Goal: Check status: Check status

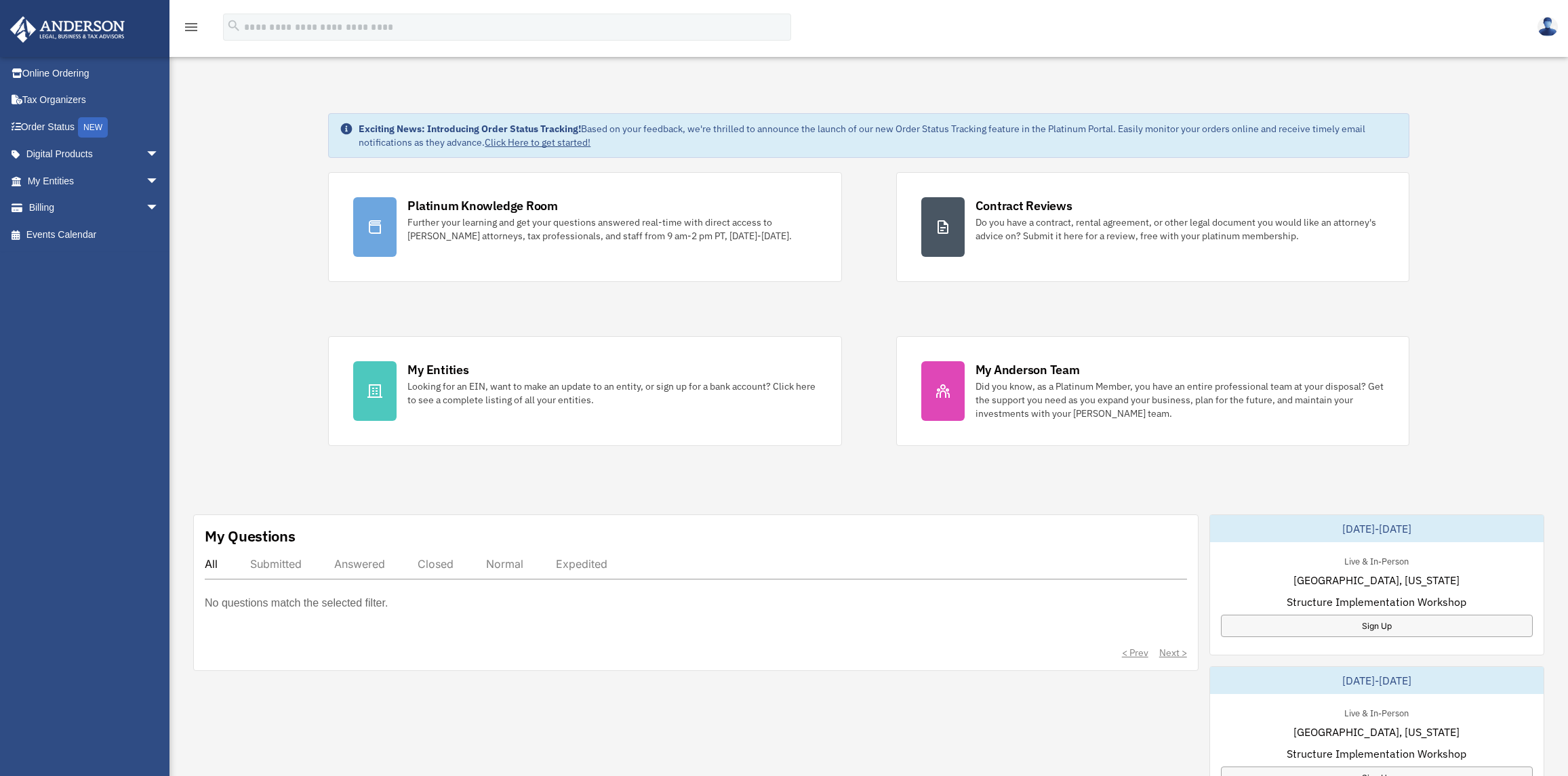
scroll to position [68, 0]
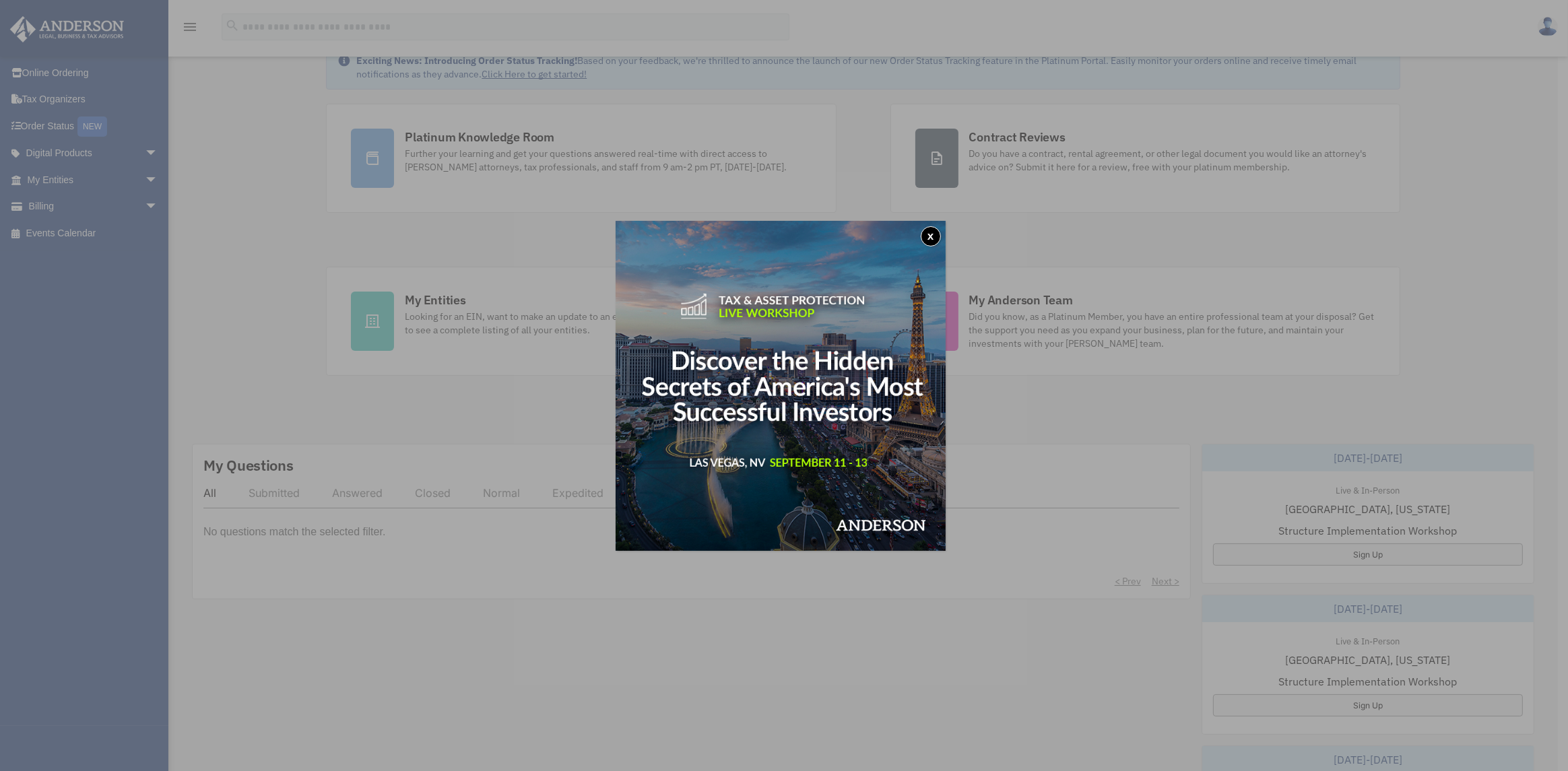
drag, startPoint x: 290, startPoint y: 201, endPoint x: 155, endPoint y: 230, distance: 138.1
click at [289, 201] on div "x" at bounding box center [784, 386] width 1568 height 771
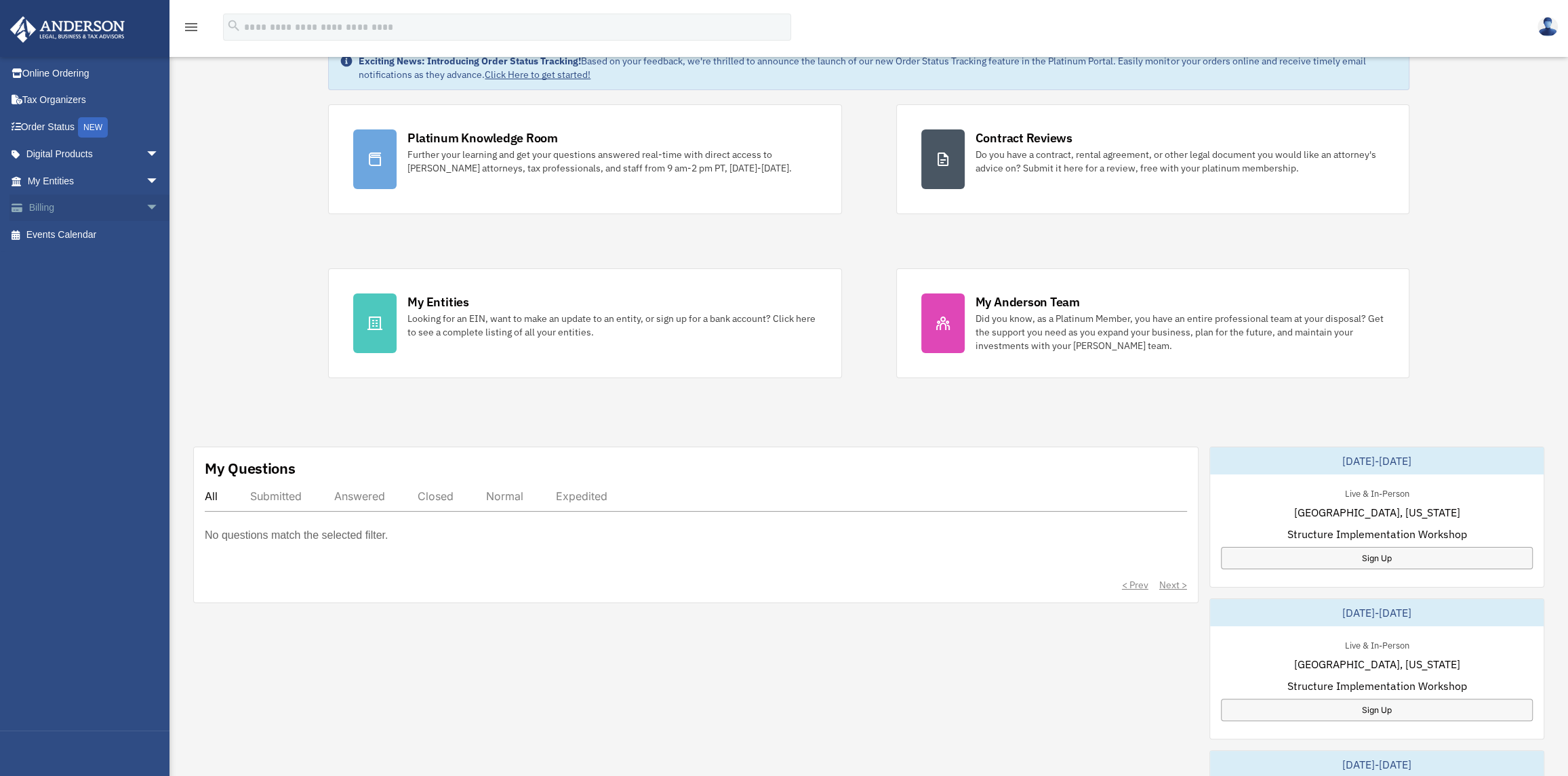
click at [110, 210] on link "Billing arrow_drop_down" at bounding box center [94, 208] width 170 height 27
click at [145, 206] on span "arrow_drop_down" at bounding box center [159, 208] width 27 height 28
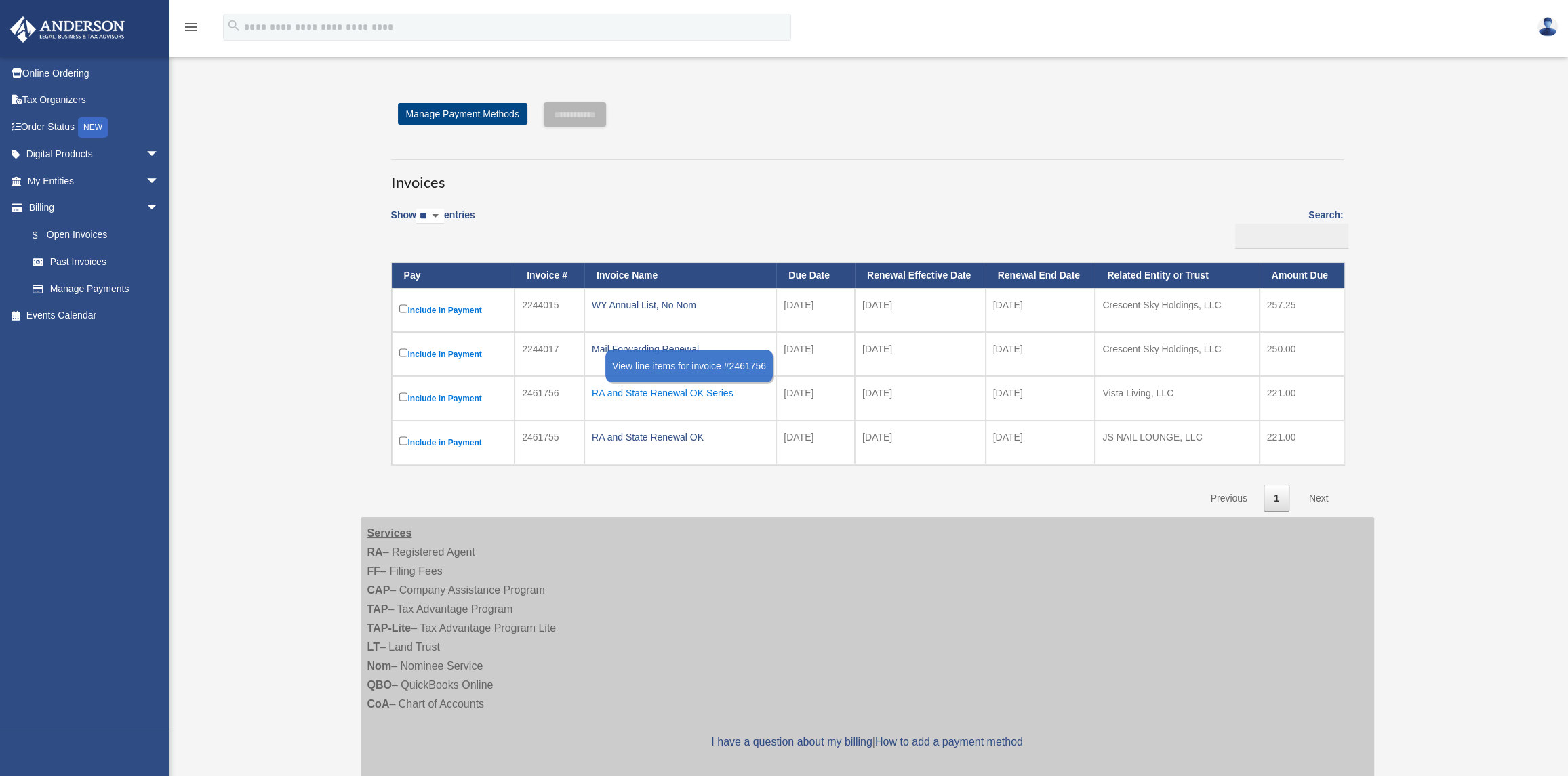
click at [652, 392] on div "RA and State Renewal OK Series" at bounding box center [680, 393] width 177 height 19
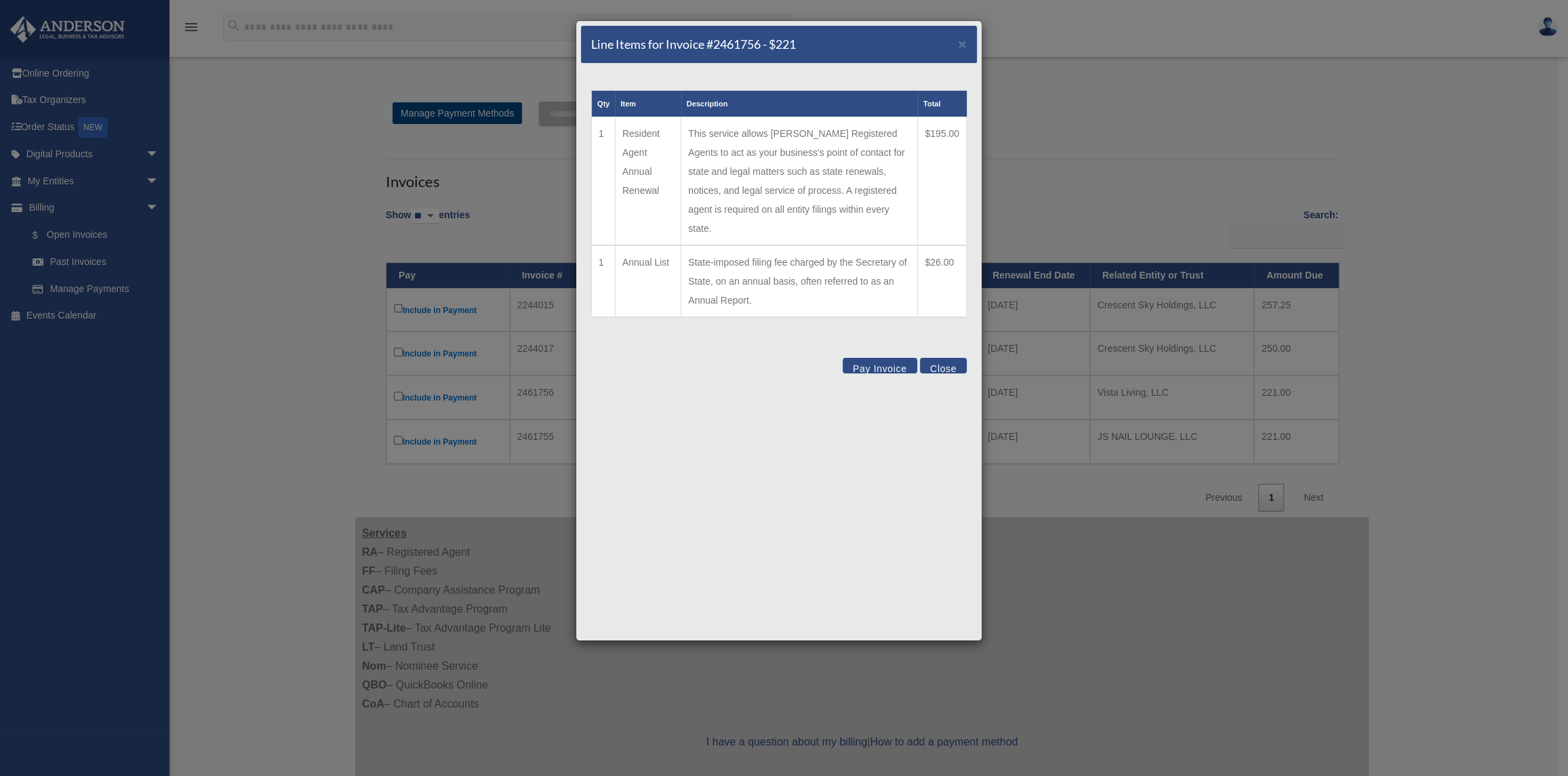
click at [933, 358] on button "Close" at bounding box center [943, 366] width 47 height 16
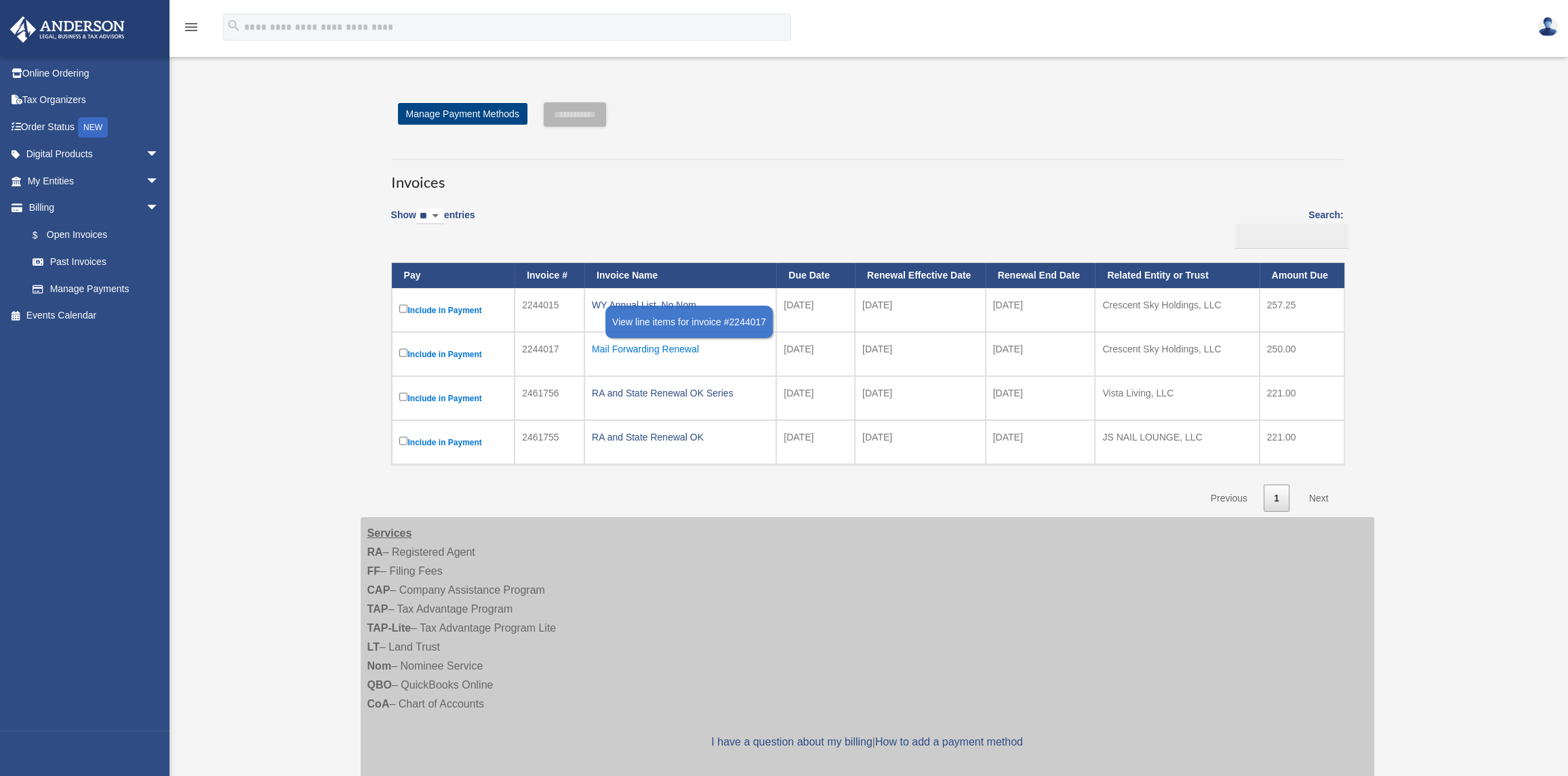
click at [644, 348] on div "Mail Forwarding Renewal" at bounding box center [680, 349] width 177 height 19
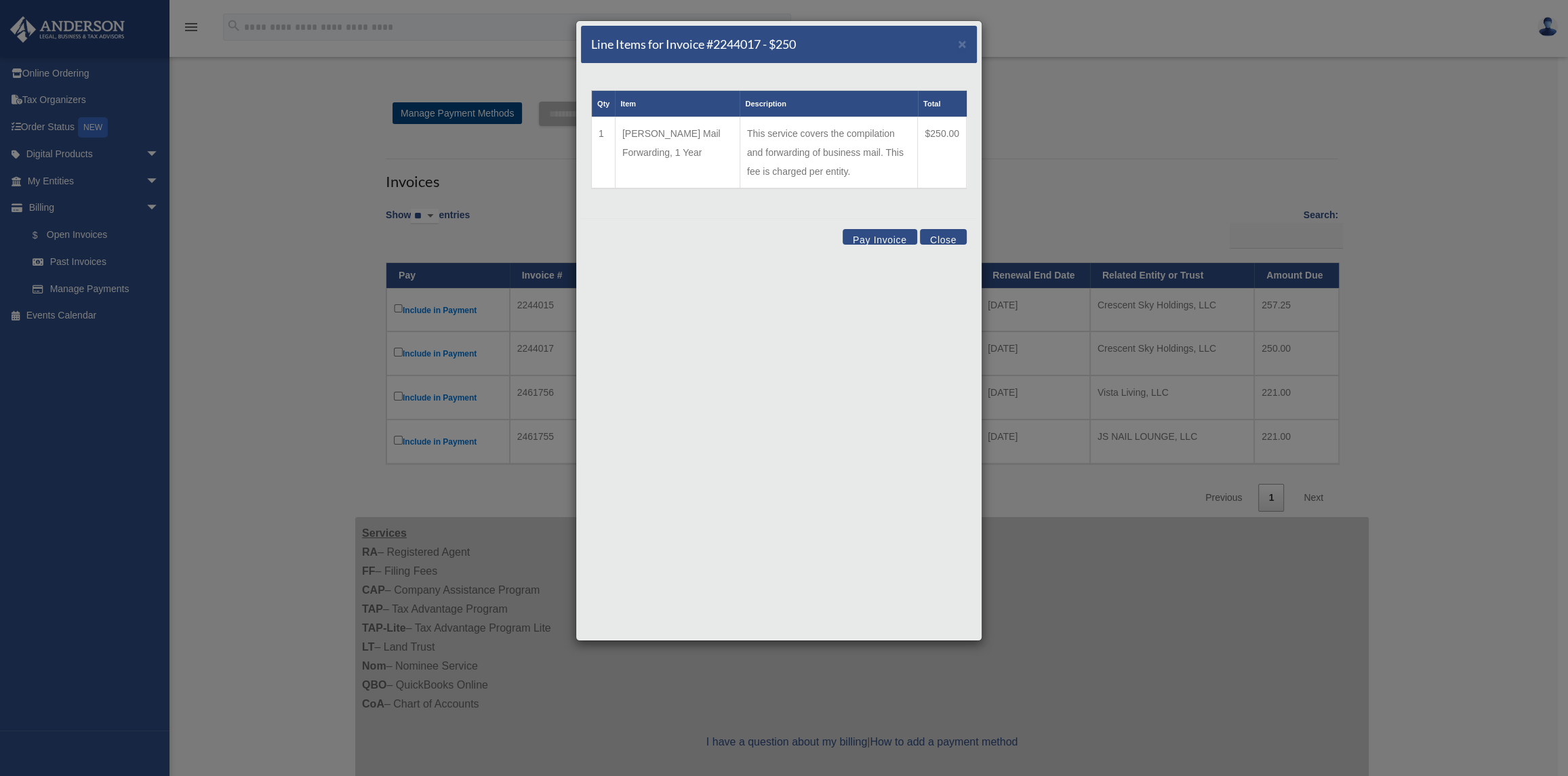
click at [946, 238] on button "Close" at bounding box center [943, 237] width 47 height 16
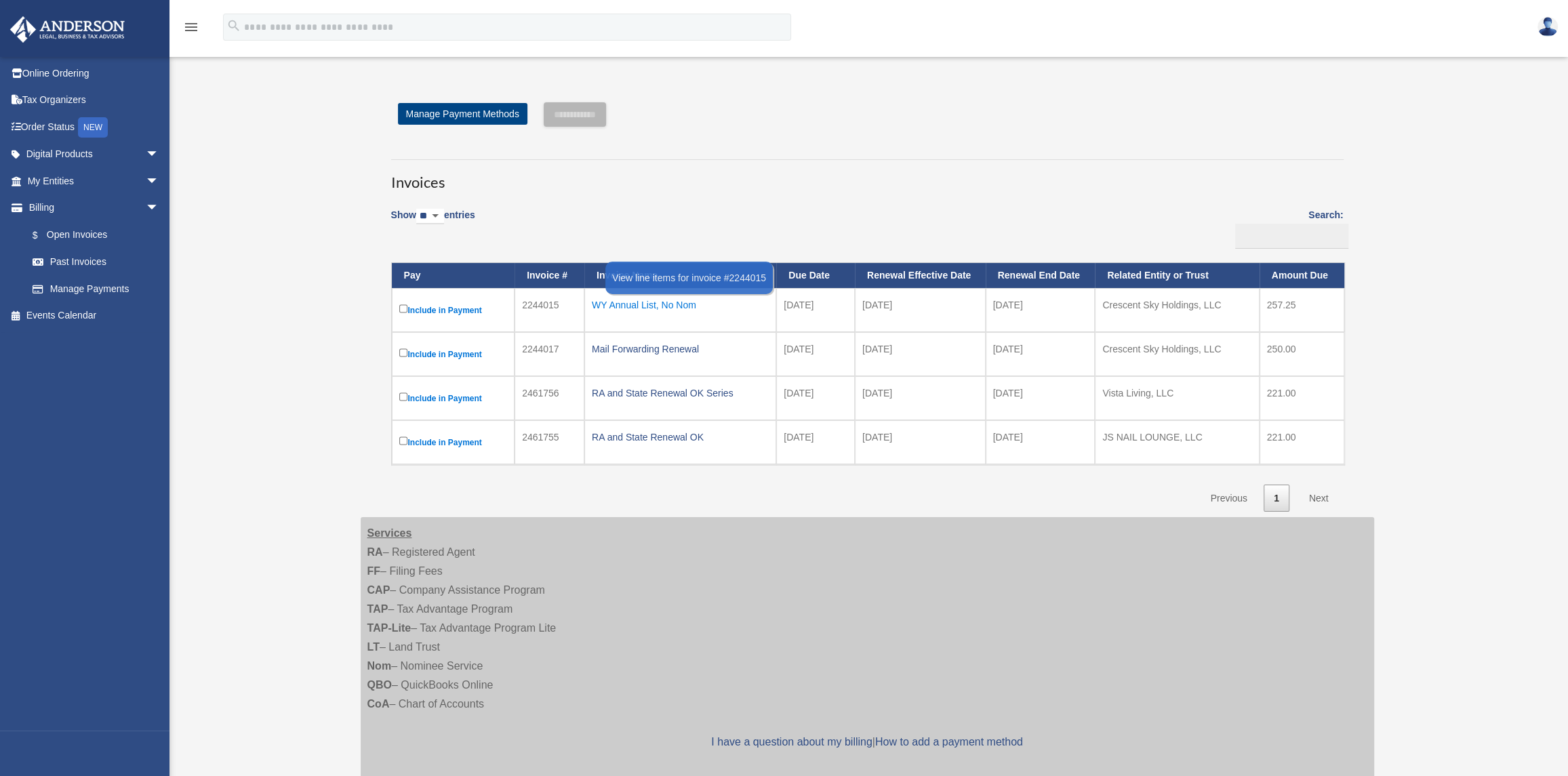
click at [657, 310] on div "WY Annual List, No Nom" at bounding box center [680, 305] width 177 height 19
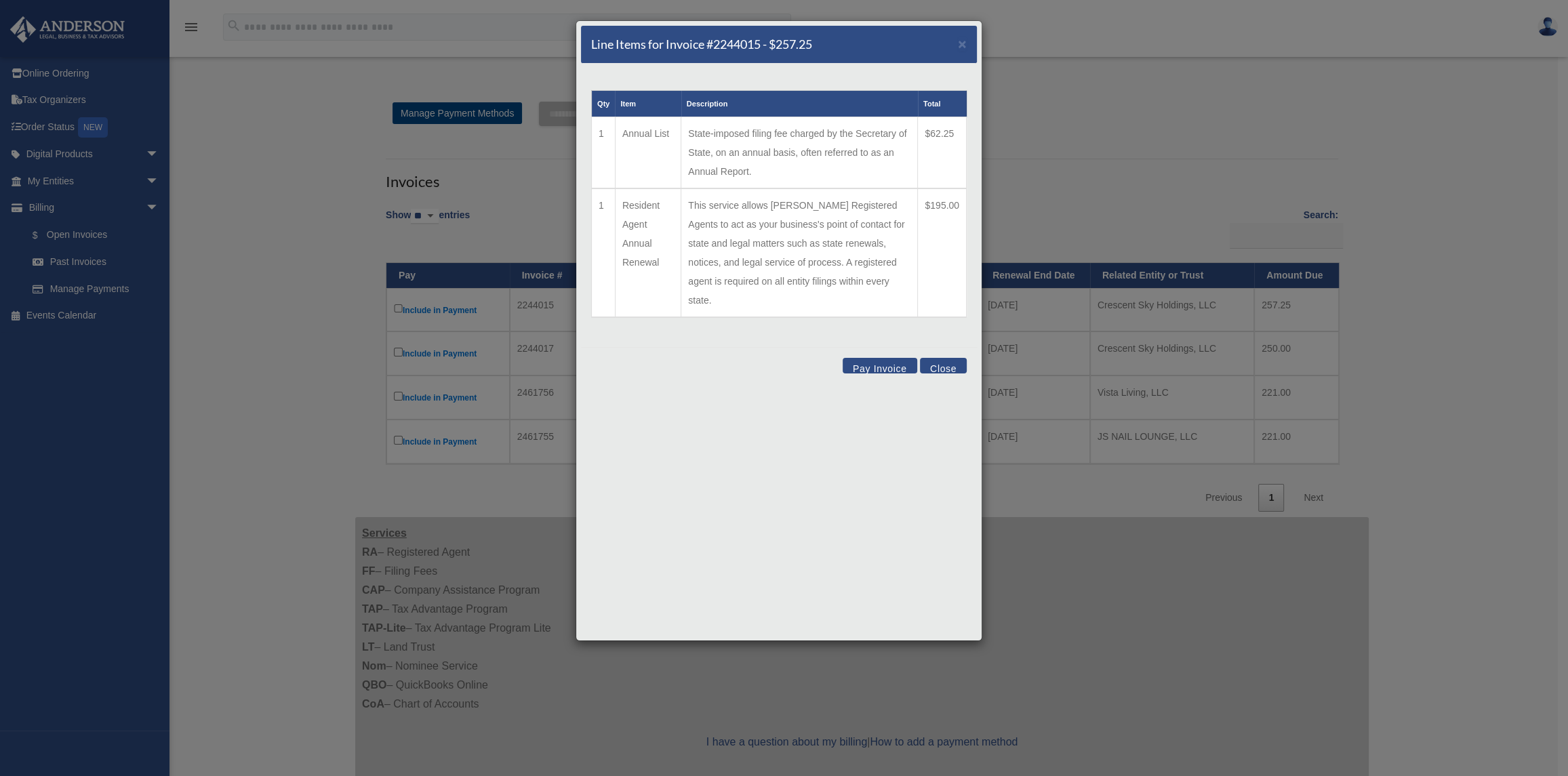
click at [937, 358] on button "Close" at bounding box center [943, 366] width 47 height 16
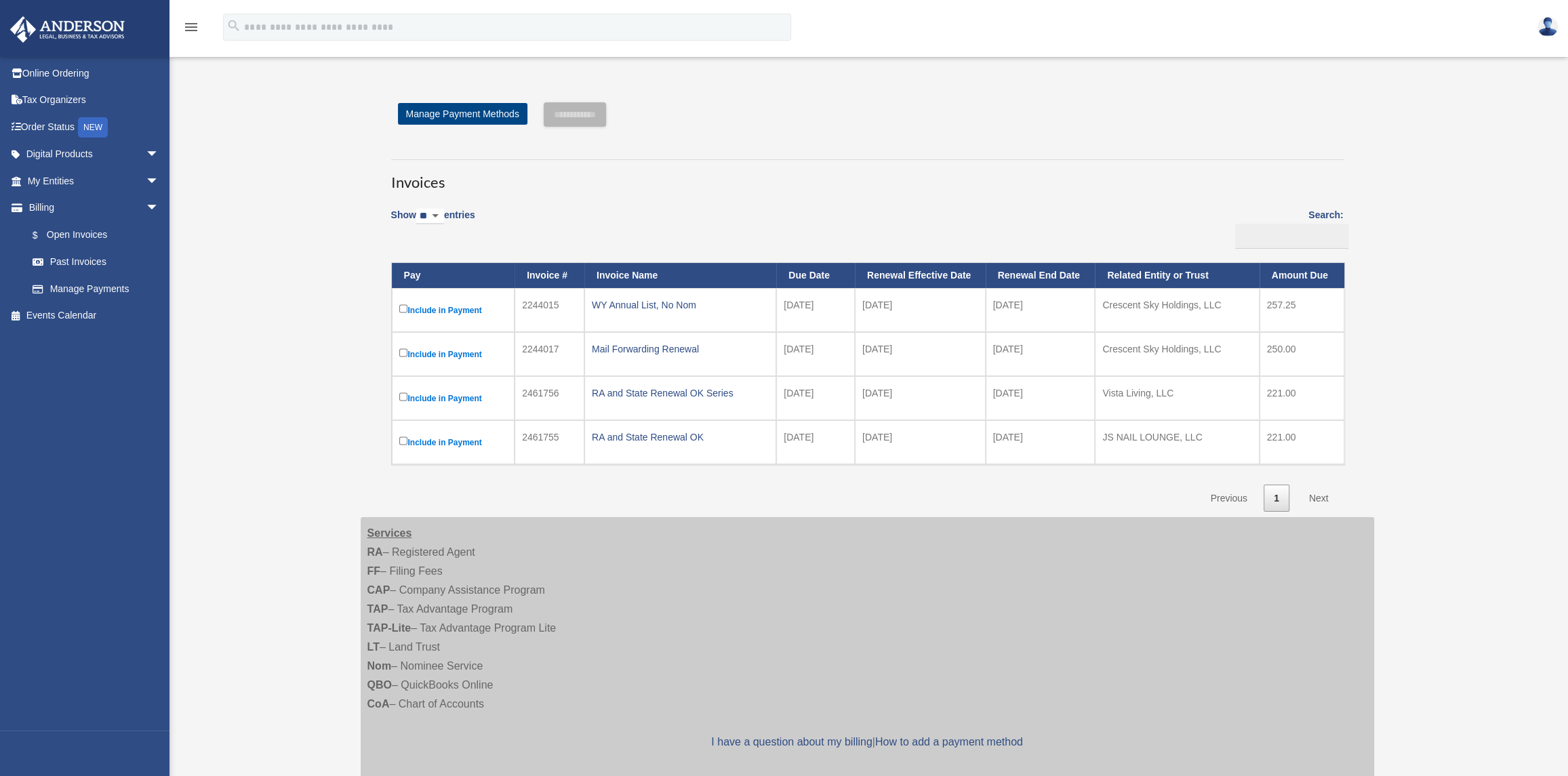
click at [537, 501] on div "Show ** ** ** *** entries Search: Pay Invoice # Invoice Name Due Date Renewal E…" at bounding box center [868, 355] width 953 height 312
click at [695, 193] on h3 "Invoices" at bounding box center [868, 176] width 953 height 34
